Goal: Use online tool/utility: Utilize a website feature to perform a specific function

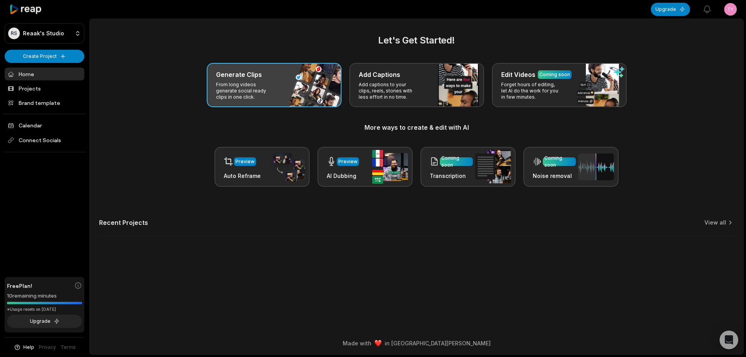
click at [283, 93] on div "Generate Clips From long videos generate social ready clips in one click." at bounding box center [274, 85] width 135 height 44
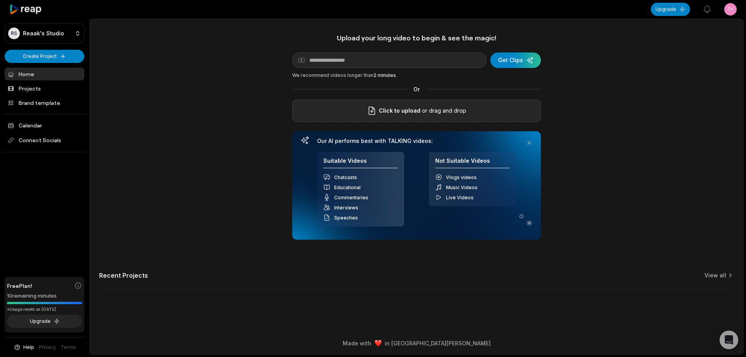
click at [397, 105] on div "Click to upload or drag and drop" at bounding box center [416, 110] width 249 height 23
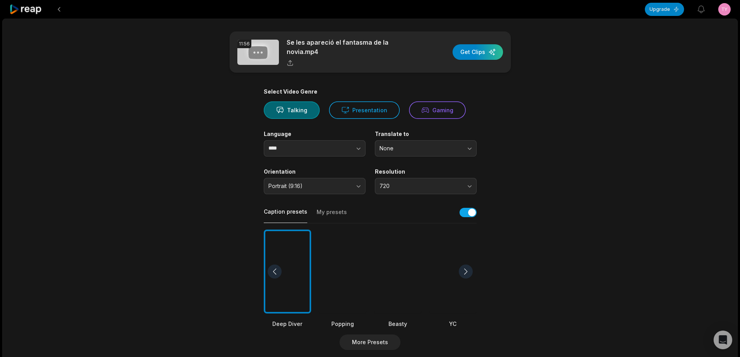
click at [400, 266] on div at bounding box center [397, 272] width 47 height 84
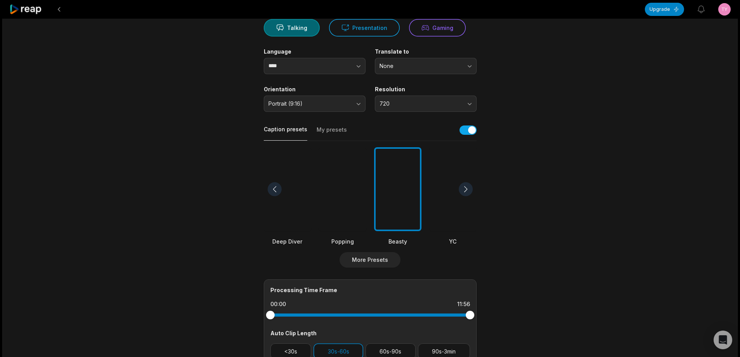
scroll to position [117, 0]
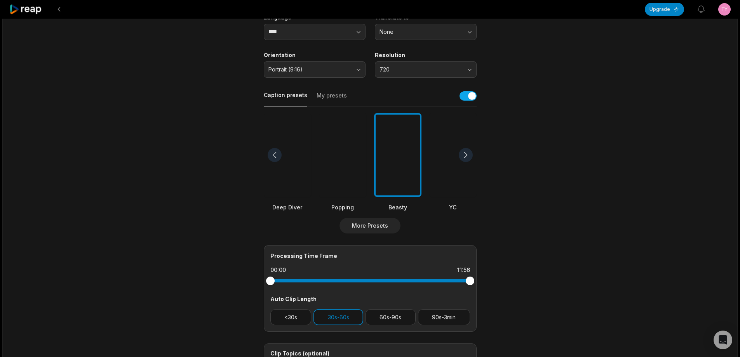
click at [445, 309] on button "90s-3min" at bounding box center [444, 317] width 52 height 16
click at [339, 309] on button "30s-60s" at bounding box center [338, 317] width 50 height 16
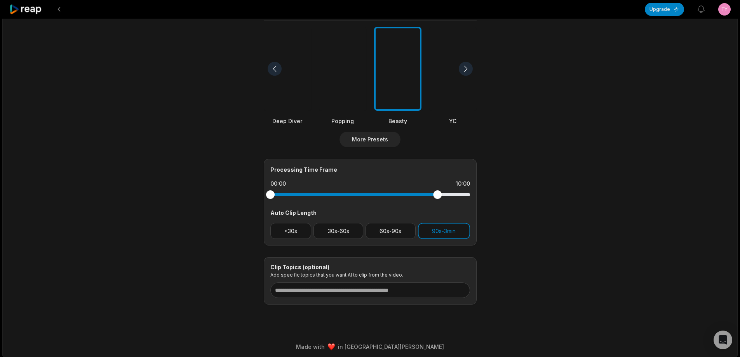
drag, startPoint x: 470, startPoint y: 191, endPoint x: 437, endPoint y: 191, distance: 33.0
click at [437, 191] on div at bounding box center [437, 194] width 9 height 9
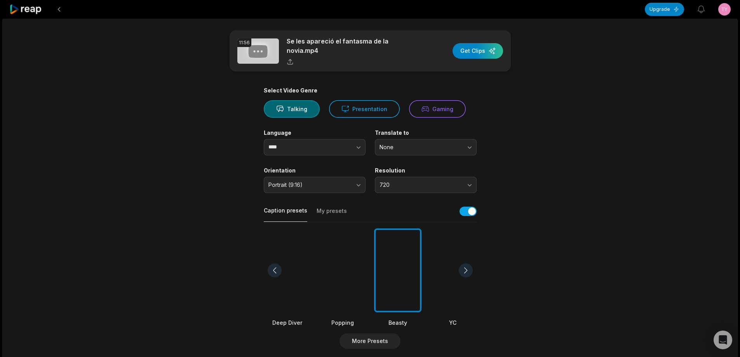
scroll to position [0, 0]
click at [482, 50] on div "button" at bounding box center [477, 52] width 50 height 16
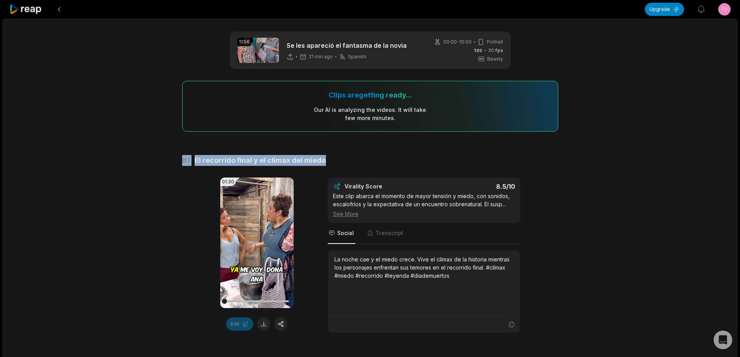
drag, startPoint x: 205, startPoint y: 158, endPoint x: 421, endPoint y: 153, distance: 215.6
